Goal: Task Accomplishment & Management: Manage account settings

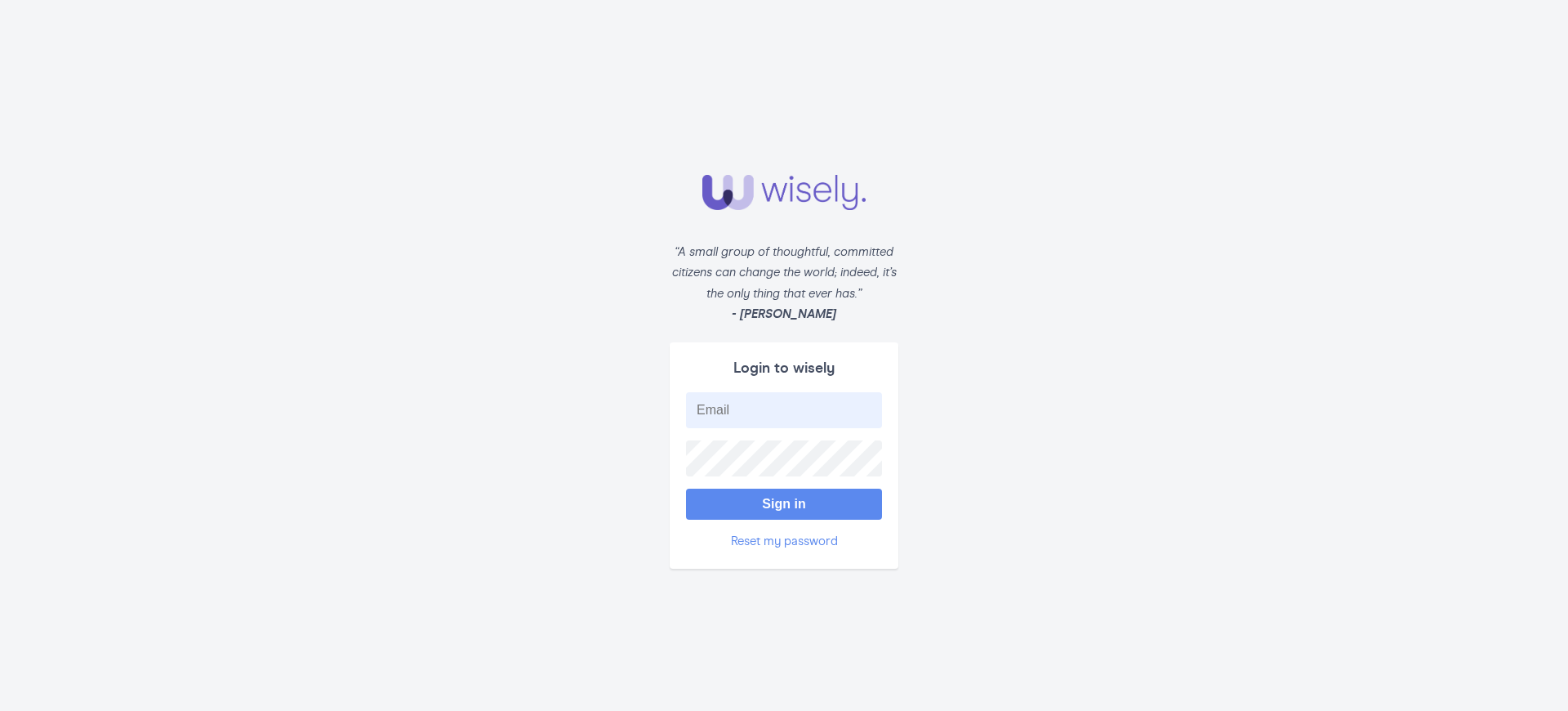
click at [784, 495] on button "Sign in" at bounding box center [784, 504] width 196 height 31
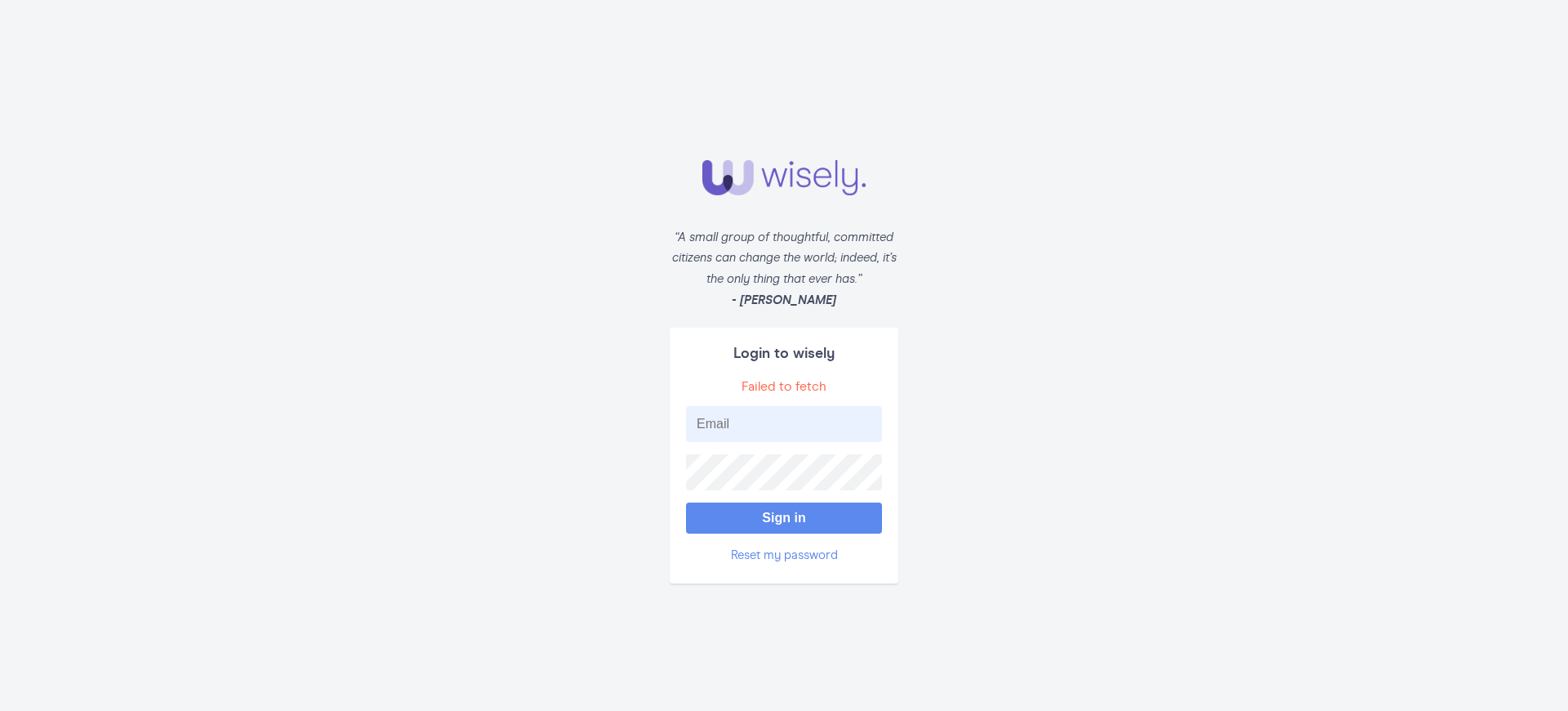
click at [784, 511] on button "Sign in" at bounding box center [784, 518] width 196 height 31
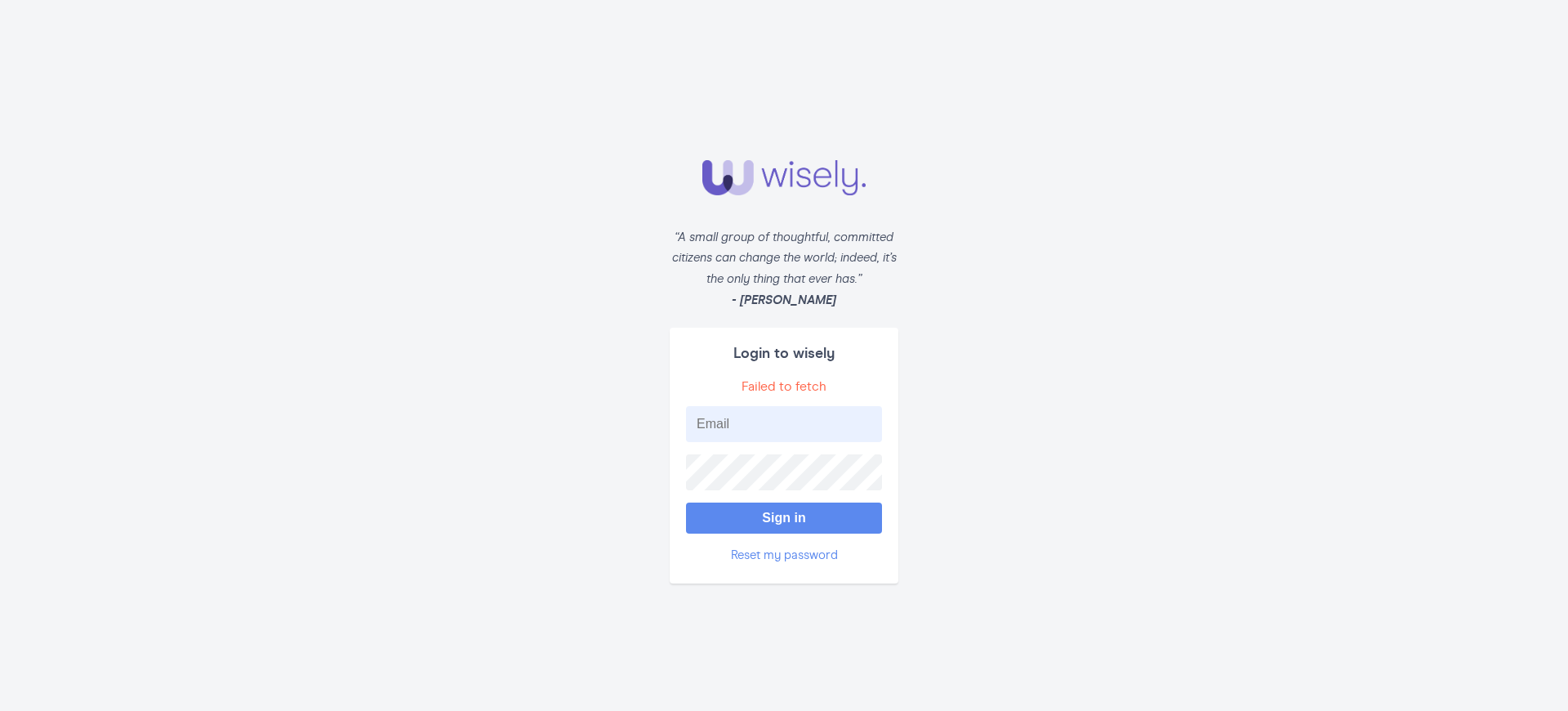
click at [784, 511] on button "Sign in" at bounding box center [784, 518] width 196 height 31
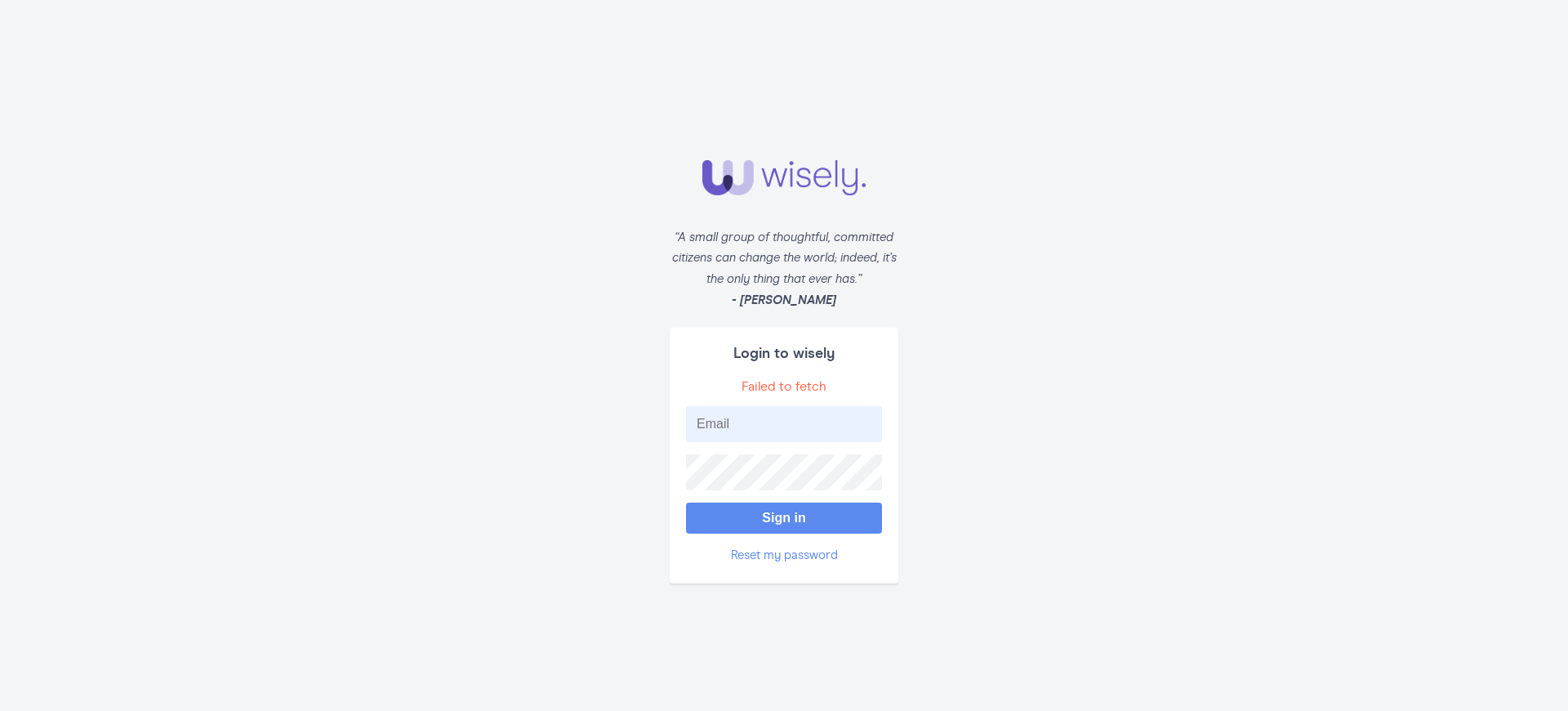
click at [784, 511] on button "Sign in" at bounding box center [784, 518] width 196 height 31
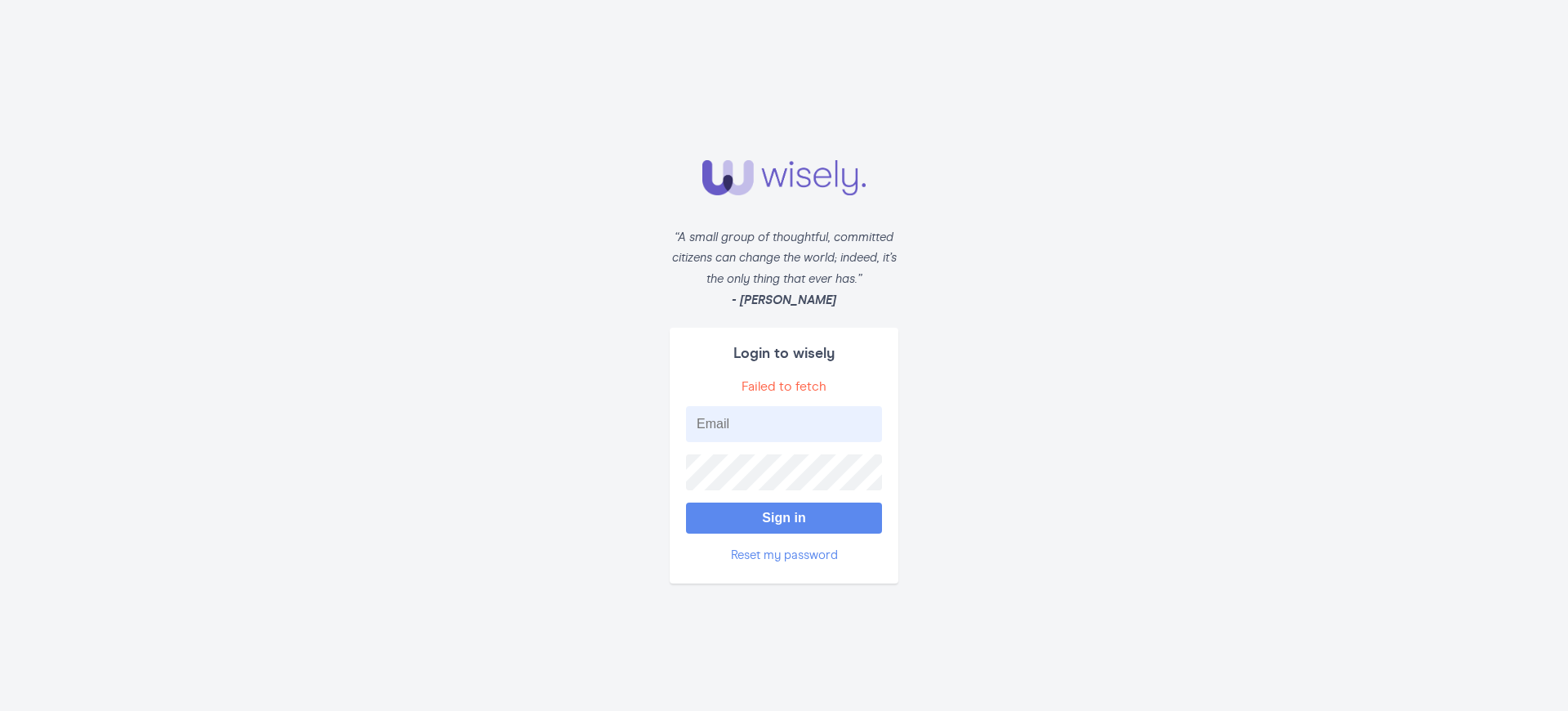
click at [784, 511] on button "Sign in" at bounding box center [784, 518] width 196 height 31
